Goal: Find specific page/section: Find specific page/section

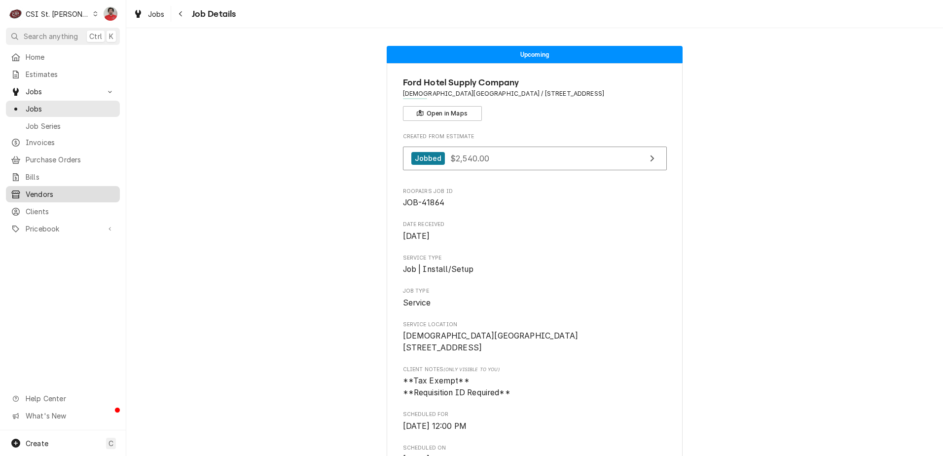
click at [46, 190] on span "Vendors" at bounding box center [70, 194] width 89 height 10
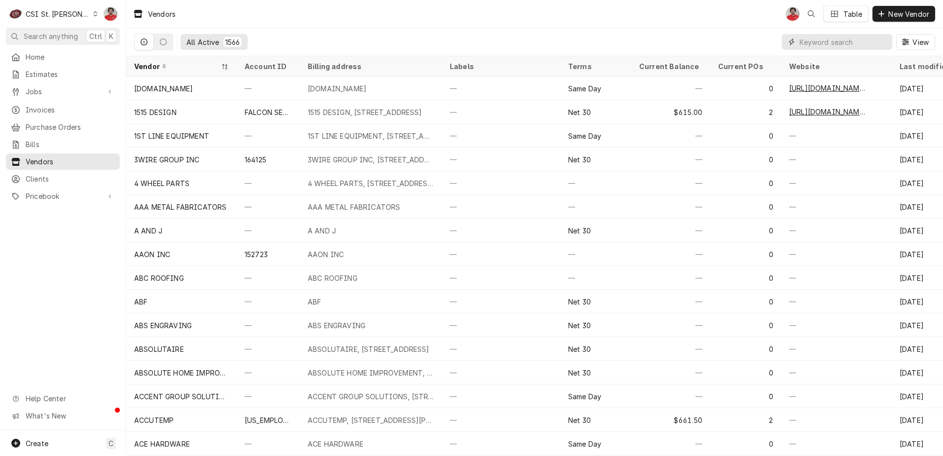
click at [822, 41] on input "Dynamic Content Wrapper" at bounding box center [843, 42] width 88 height 16
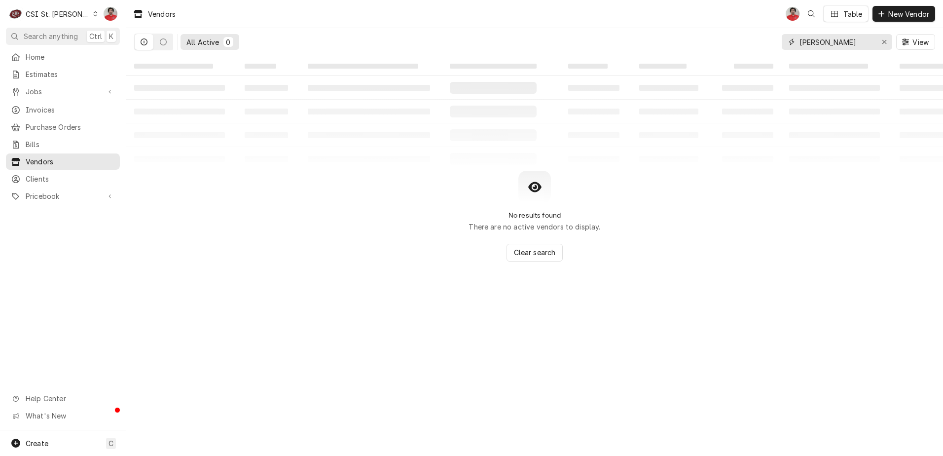
type input "bohn"
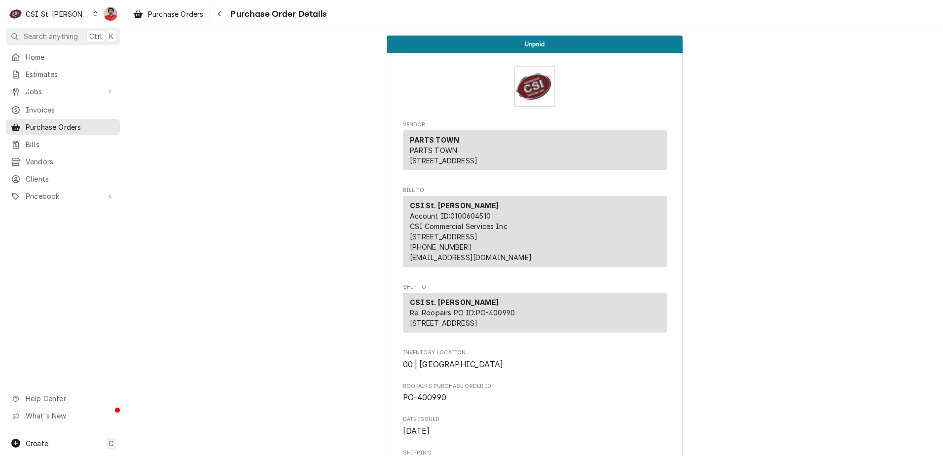
scroll to position [670, 0]
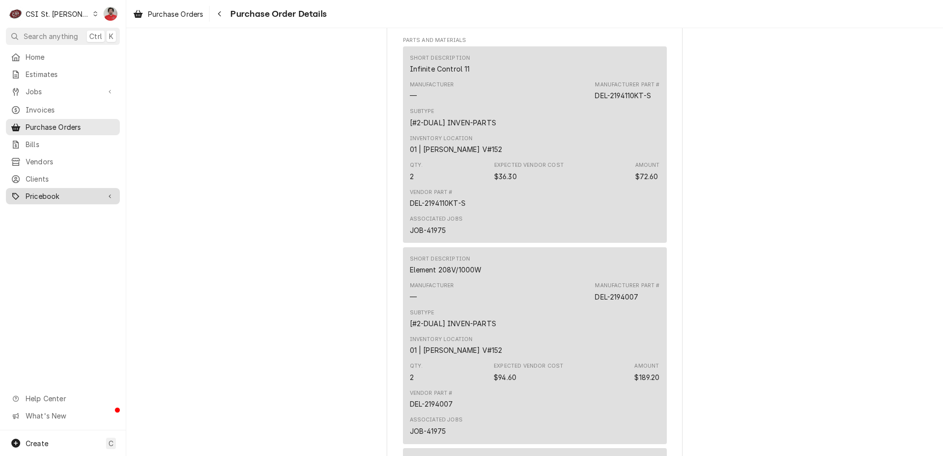
click at [39, 197] on link "Pricebook" at bounding box center [63, 196] width 114 height 16
click at [48, 225] on span "Parts & Materials" at bounding box center [70, 230] width 89 height 10
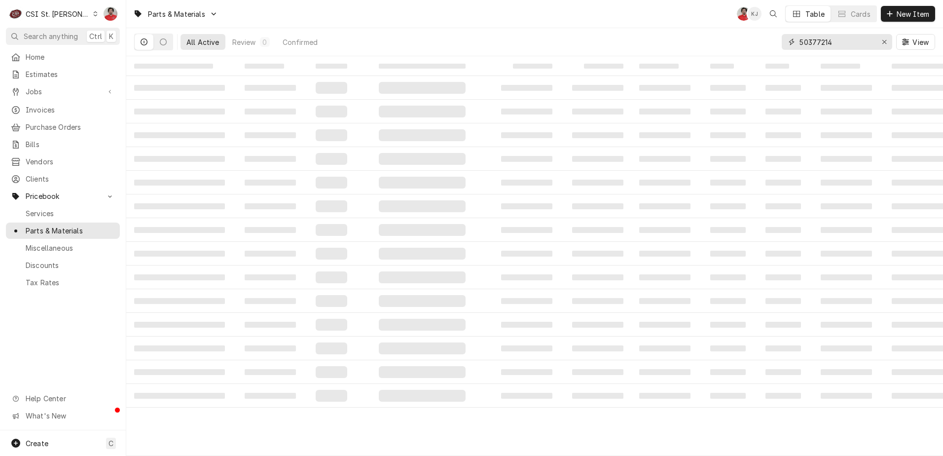
drag, startPoint x: 837, startPoint y: 40, endPoint x: 764, endPoint y: 43, distance: 72.6
click at [764, 43] on div "All Active Review 0 Confirmed 50377214 View" at bounding box center [534, 42] width 801 height 28
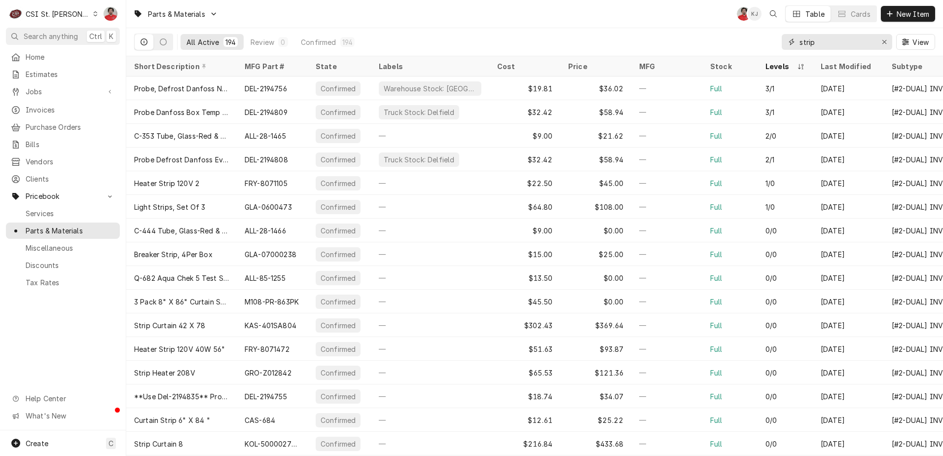
click at [834, 47] on input "strip" at bounding box center [836, 42] width 74 height 16
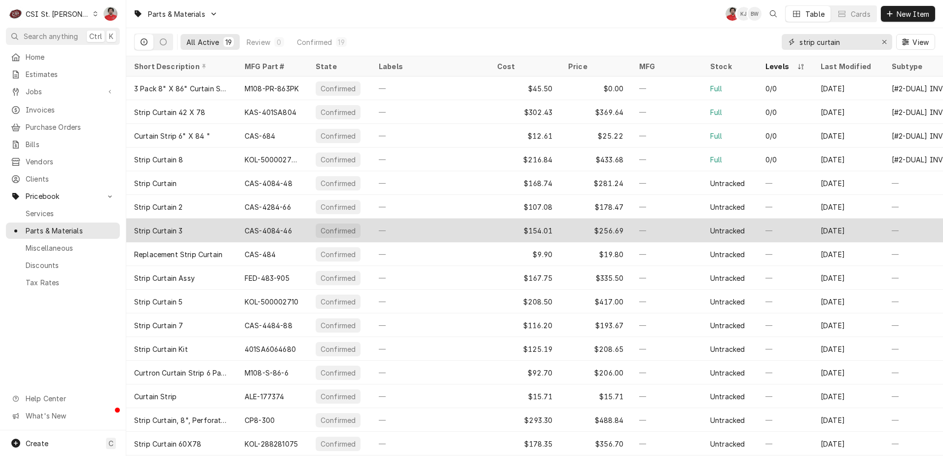
type input "strip curtain"
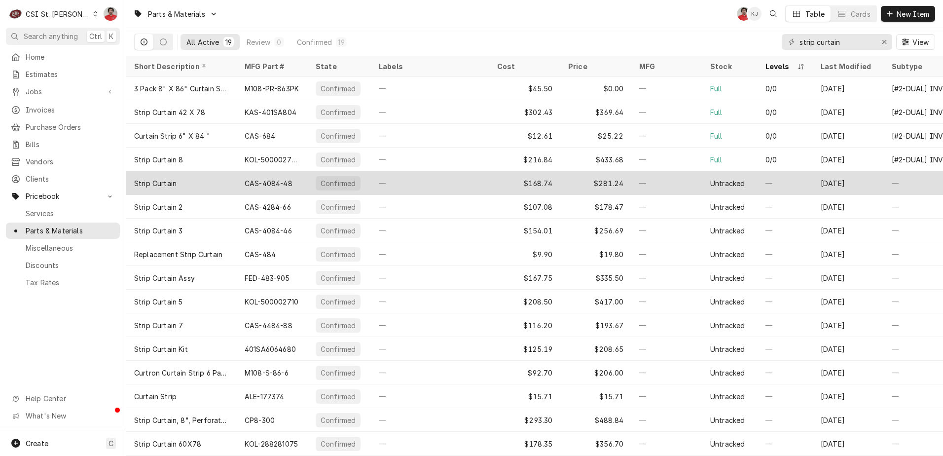
click at [253, 184] on div "CAS-4084-48" at bounding box center [269, 183] width 48 height 10
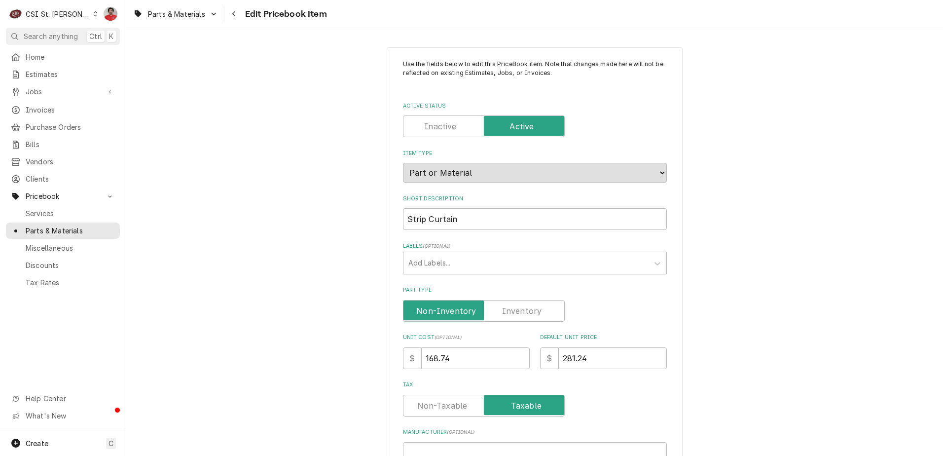
type textarea "x"
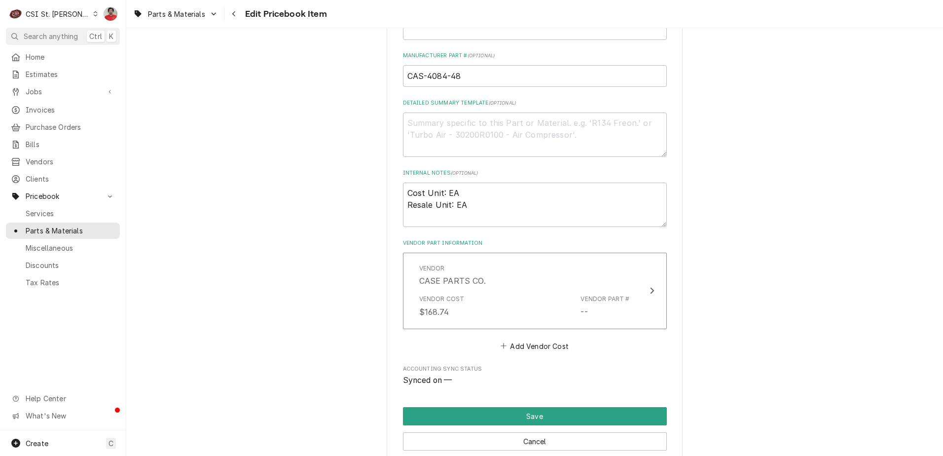
scroll to position [531, 0]
